Goal: Task Accomplishment & Management: Complete application form

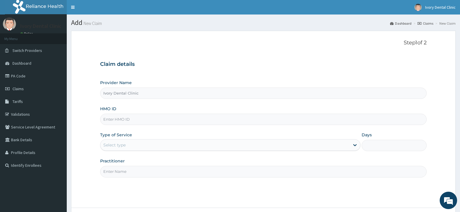
click at [130, 118] on input "HMO ID" at bounding box center [263, 119] width 327 height 11
type input "ntd/10116/c"
click at [136, 146] on div "Select type" at bounding box center [224, 145] width 249 height 9
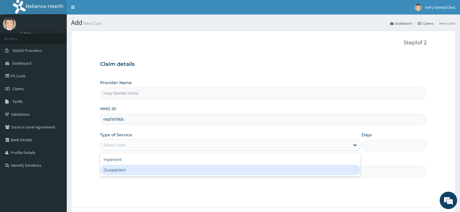
click at [126, 171] on div "Outpatient" at bounding box center [230, 170] width 260 height 10
type input "1"
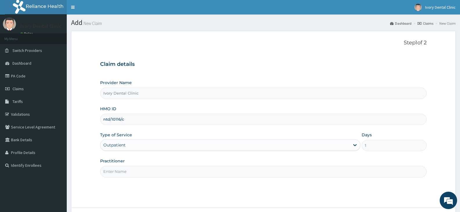
scroll to position [48, 0]
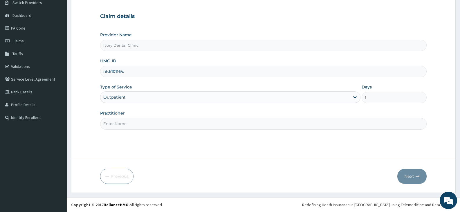
click at [122, 125] on input "Practitioner" at bounding box center [263, 123] width 327 height 11
type input "[PERSON_NAME]"
click at [409, 176] on button "Next" at bounding box center [412, 176] width 29 height 15
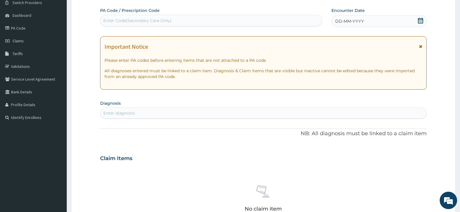
click at [163, 19] on div "Enter Code(Secondary Care Only)" at bounding box center [137, 21] width 68 height 6
paste input "PA/F0A45D"
type input "PA/F0A45D"
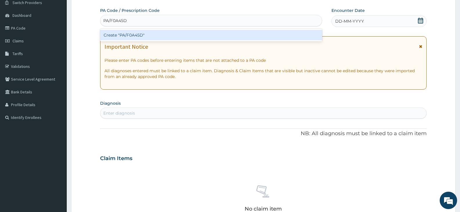
click at [154, 34] on div "Create "PA/F0A45D"" at bounding box center [211, 35] width 222 height 10
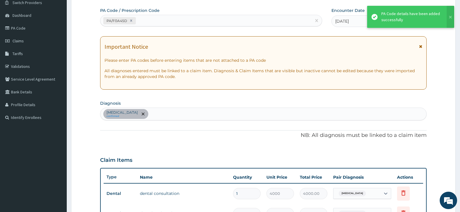
scroll to position [176, 0]
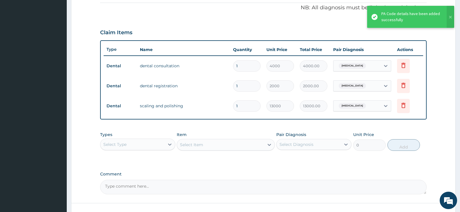
click at [132, 144] on div "Select Type" at bounding box center [132, 144] width 64 height 9
